Goal: Check status: Check status

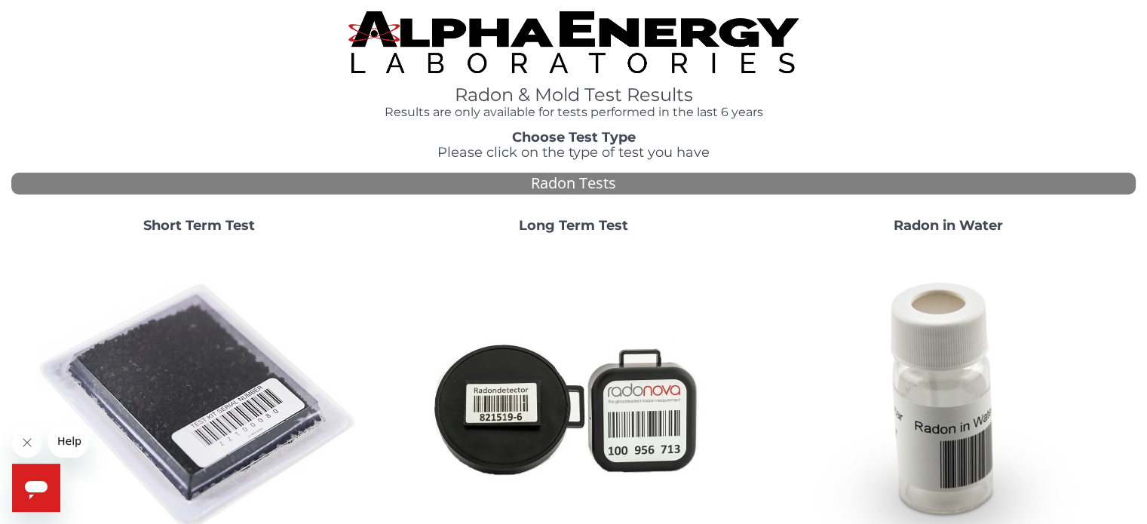
click at [230, 221] on strong "Short Term Test" at bounding box center [199, 225] width 112 height 17
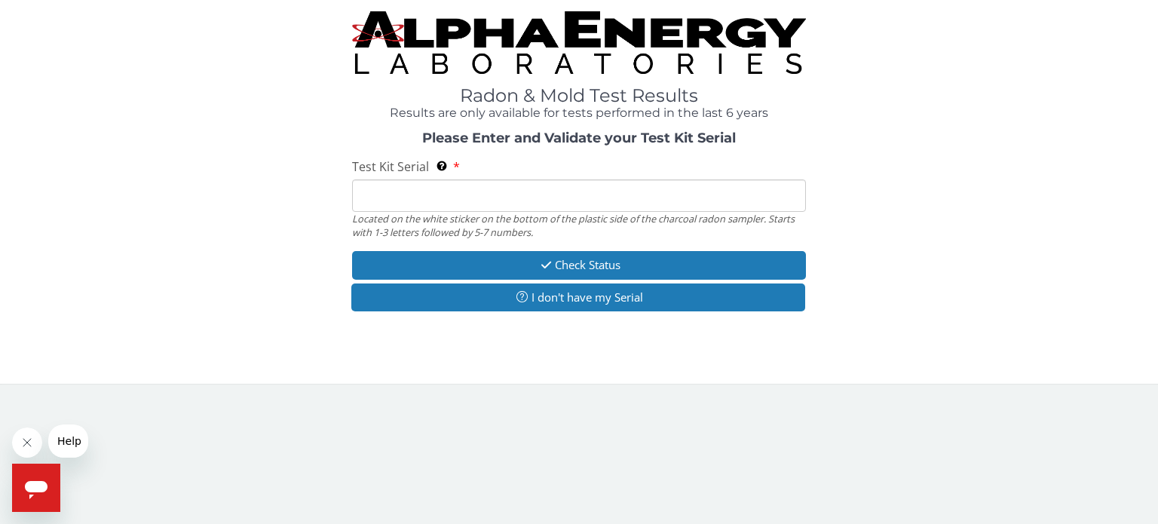
click at [623, 195] on input "Test Kit Serial Located on the white sticker on the bottom of the plastic side …" at bounding box center [579, 195] width 454 height 32
type input "f"
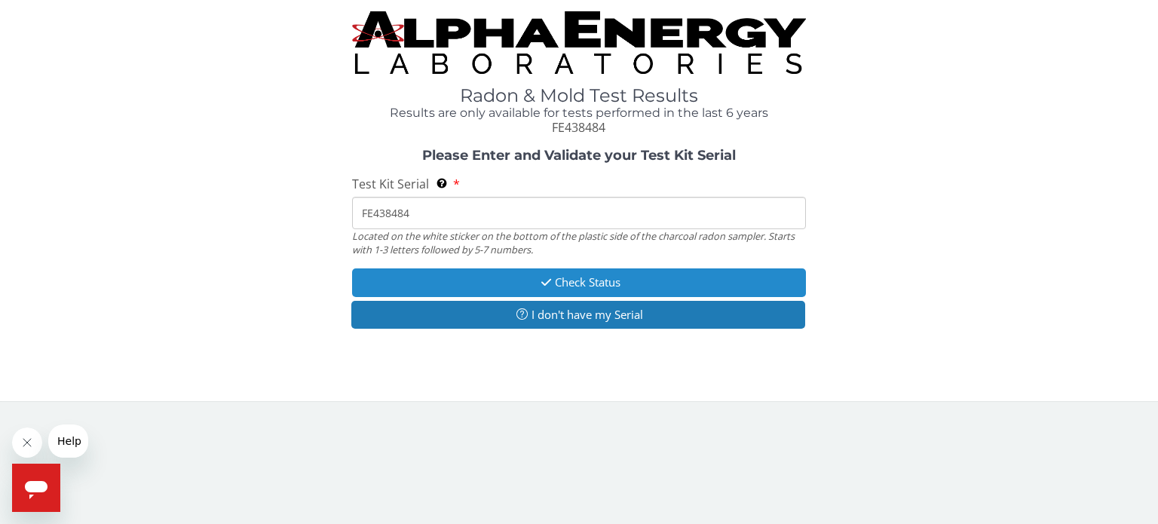
type input "FE438484"
click at [623, 286] on button "Check Status" at bounding box center [579, 282] width 454 height 28
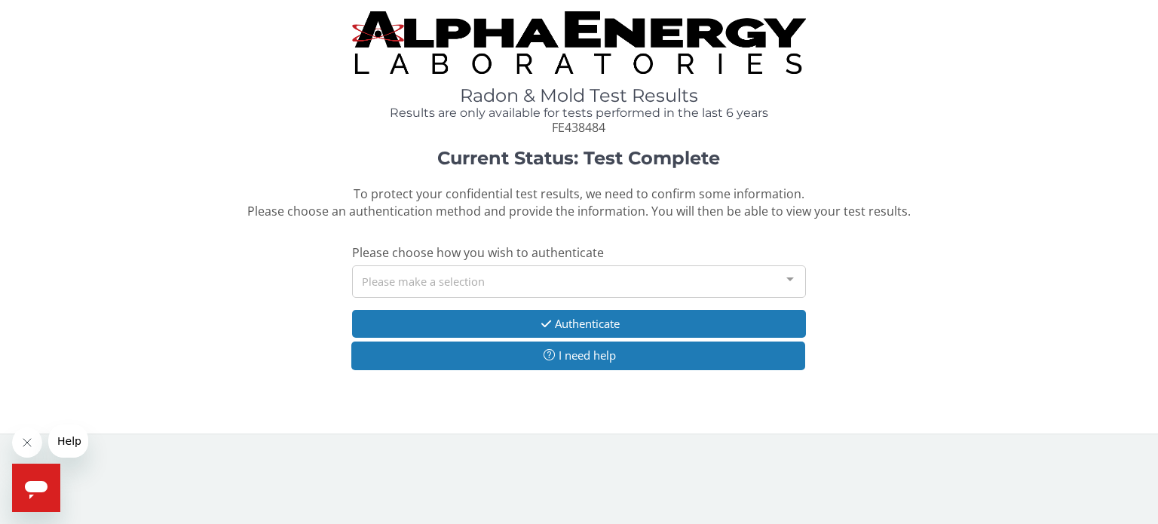
click at [623, 286] on div "Please make a selection" at bounding box center [579, 281] width 454 height 32
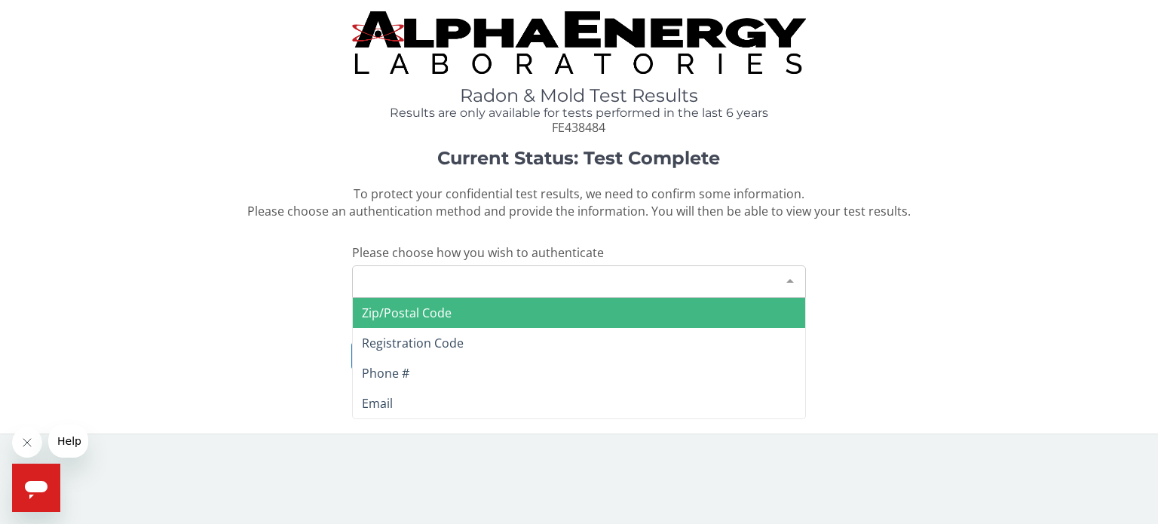
click at [610, 309] on span "Zip/Postal Code" at bounding box center [579, 313] width 452 height 30
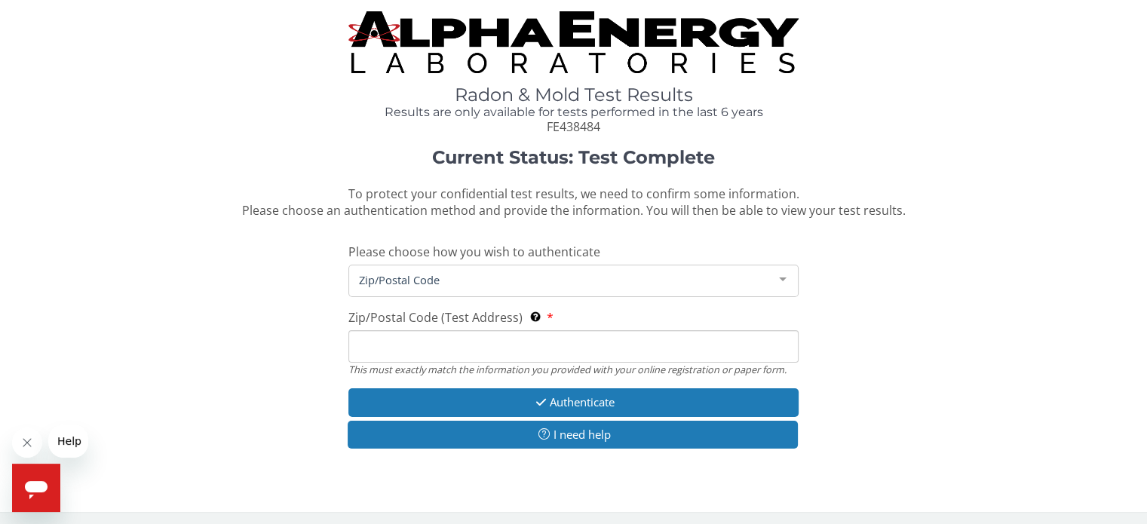
click at [588, 336] on input "Zip/Postal Code (Test Address) This must exactly match the information you prov…" at bounding box center [572, 346] width 449 height 32
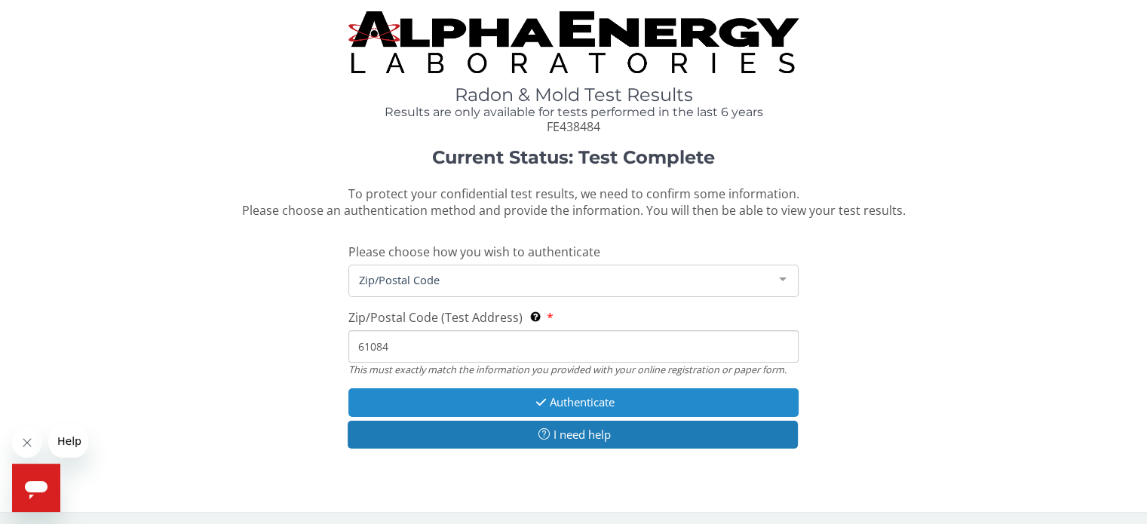
type input "61084"
click at [591, 397] on button "Authenticate" at bounding box center [572, 402] width 449 height 28
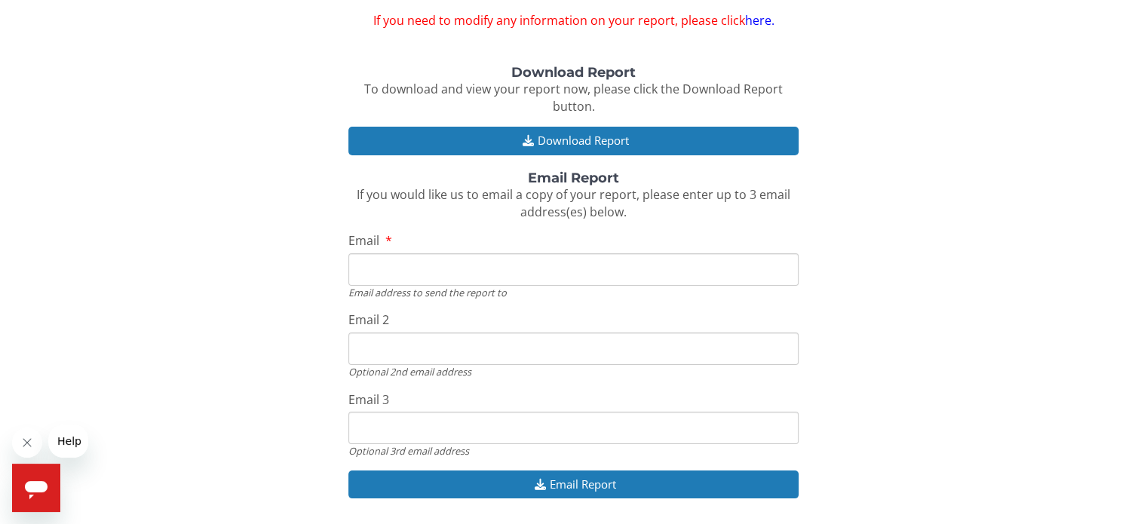
scroll to position [169, 0]
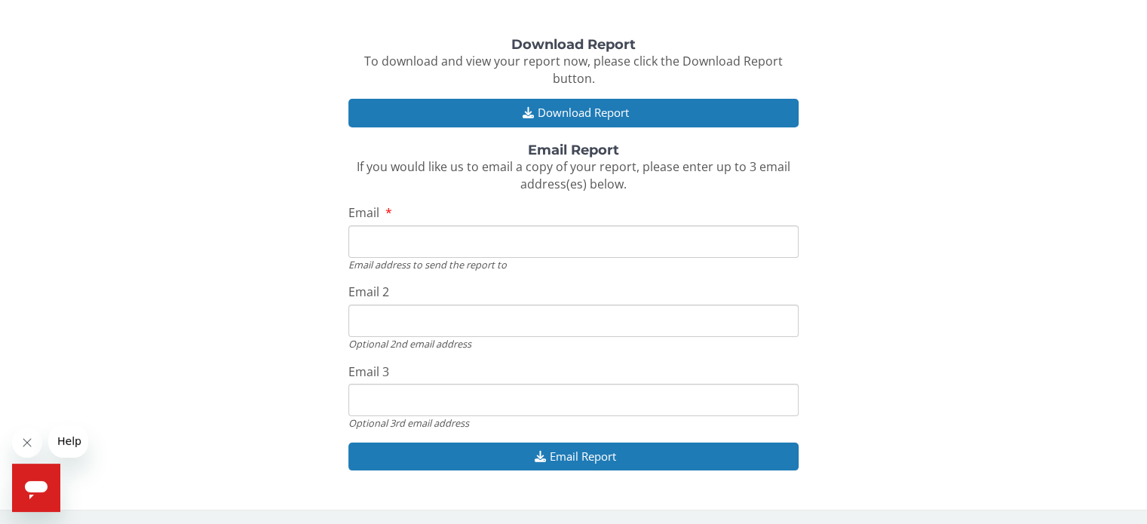
click at [590, 238] on input "Email" at bounding box center [572, 241] width 449 height 32
type input "madelinespangler@gmail.com"
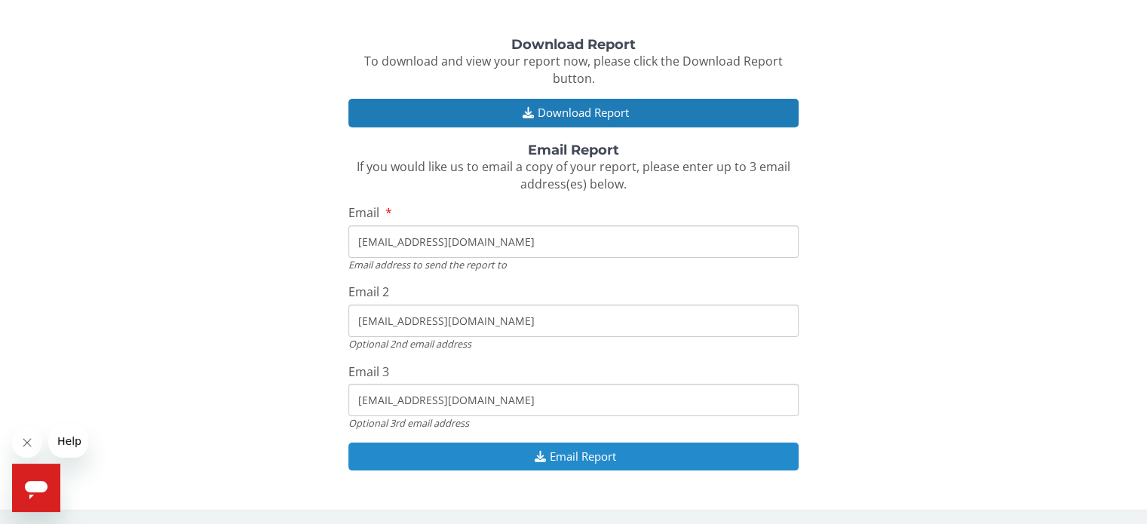
click at [489, 463] on button "Email Report" at bounding box center [572, 457] width 449 height 28
